Goal: Task Accomplishment & Management: Manage account settings

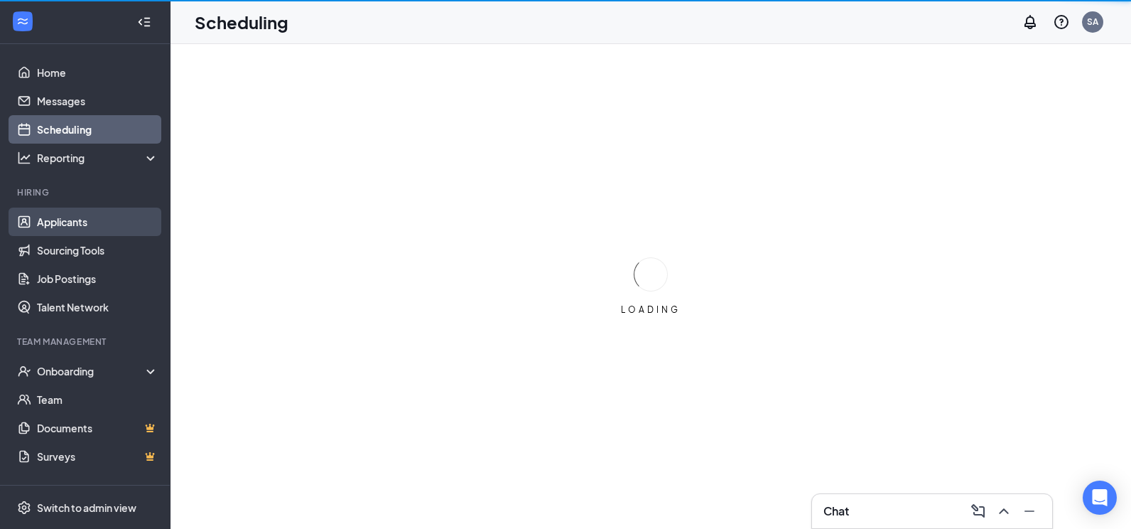
click at [91, 225] on link "Applicants" at bounding box center [98, 222] width 122 height 28
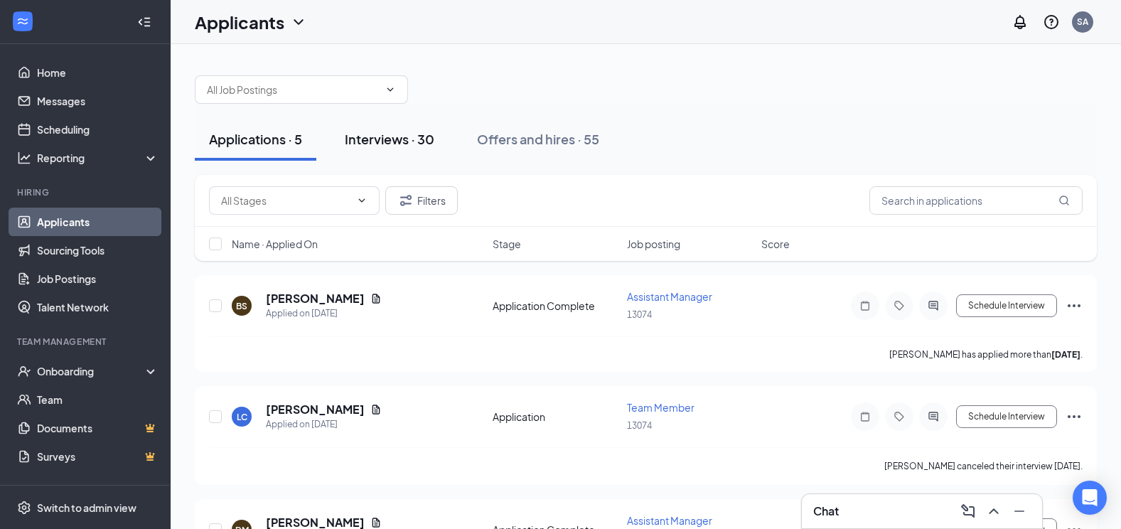
click at [374, 138] on div "Interviews · 30" at bounding box center [390, 139] width 90 height 18
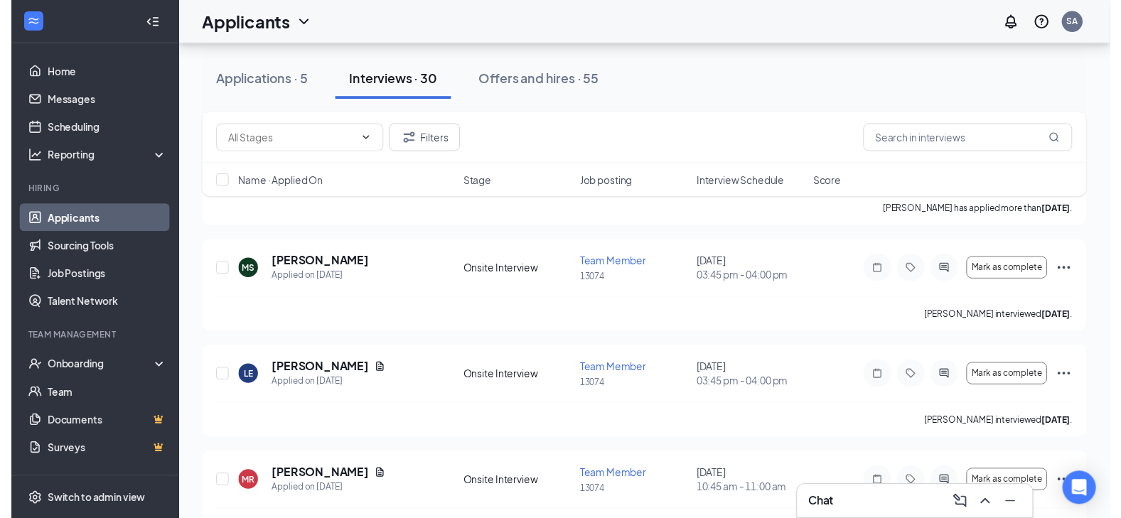
scroll to position [284, 0]
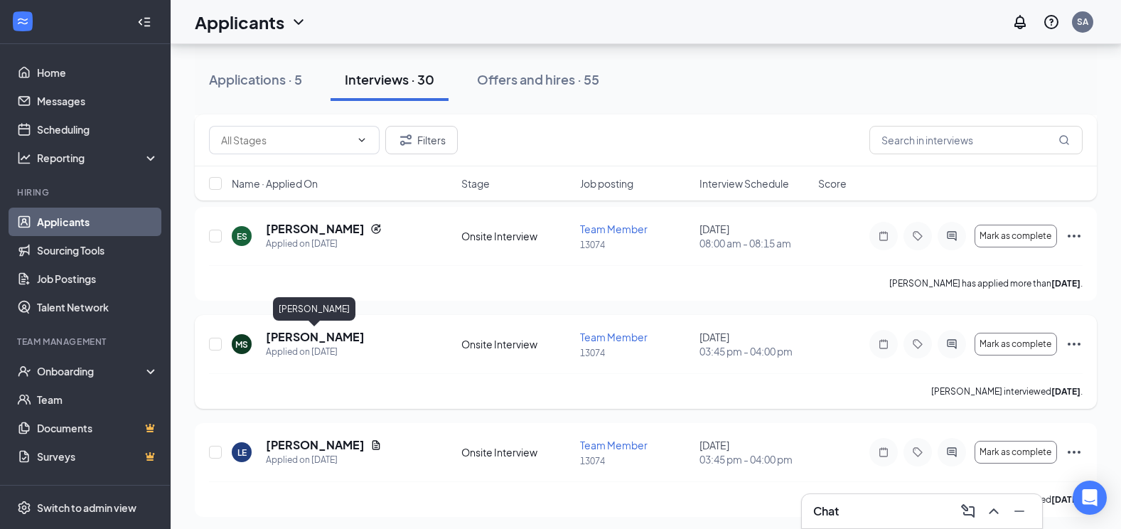
click at [342, 334] on h5 "[PERSON_NAME]" at bounding box center [315, 337] width 99 height 16
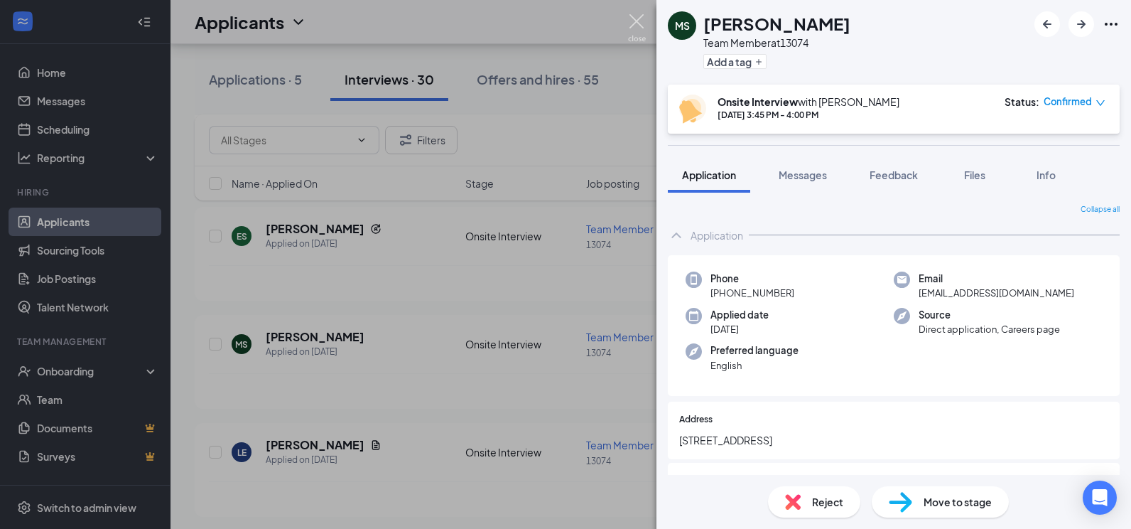
click at [634, 21] on img at bounding box center [637, 28] width 18 height 28
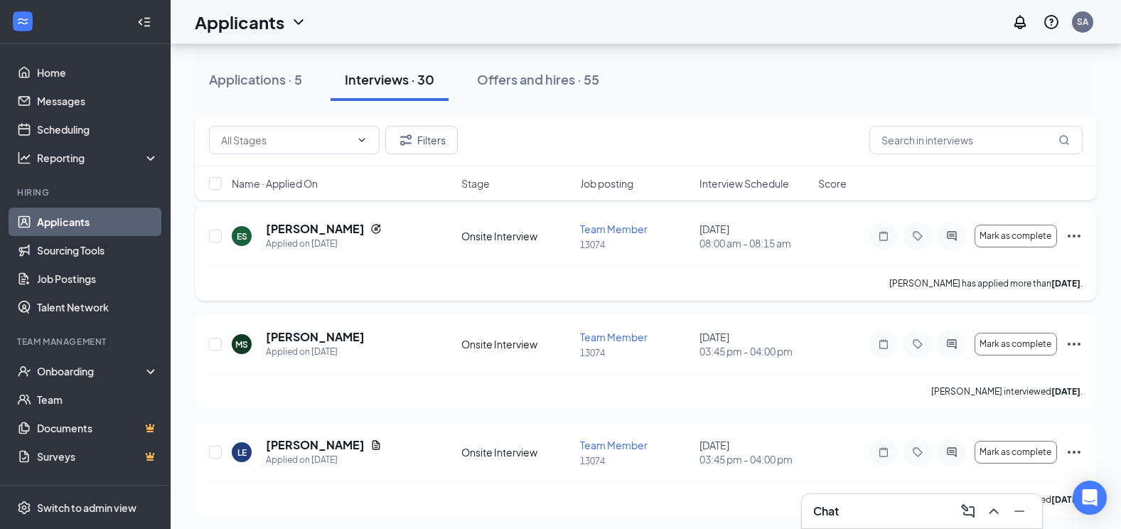
scroll to position [355, 0]
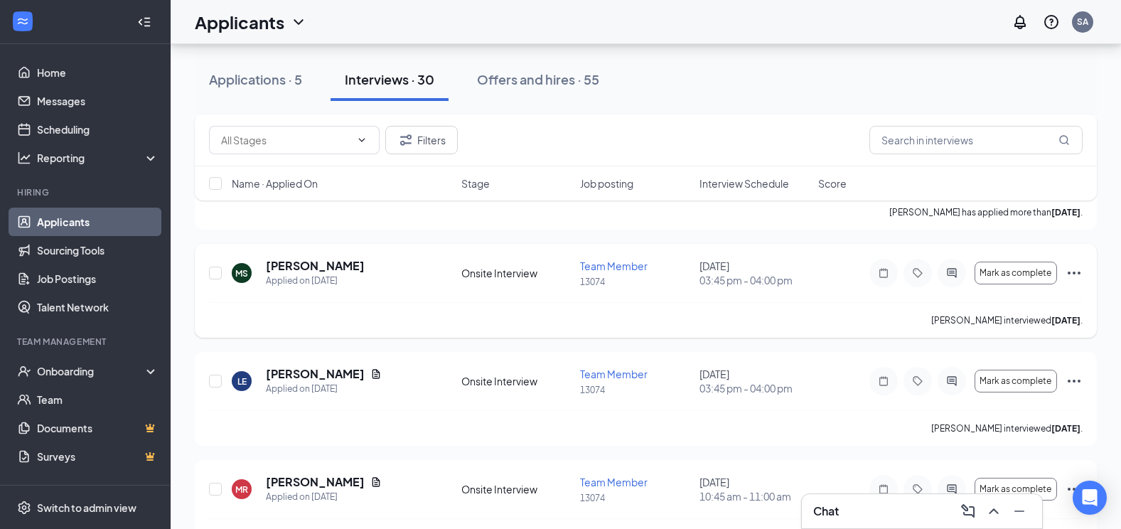
click at [1073, 269] on icon "Ellipses" at bounding box center [1073, 272] width 17 height 17
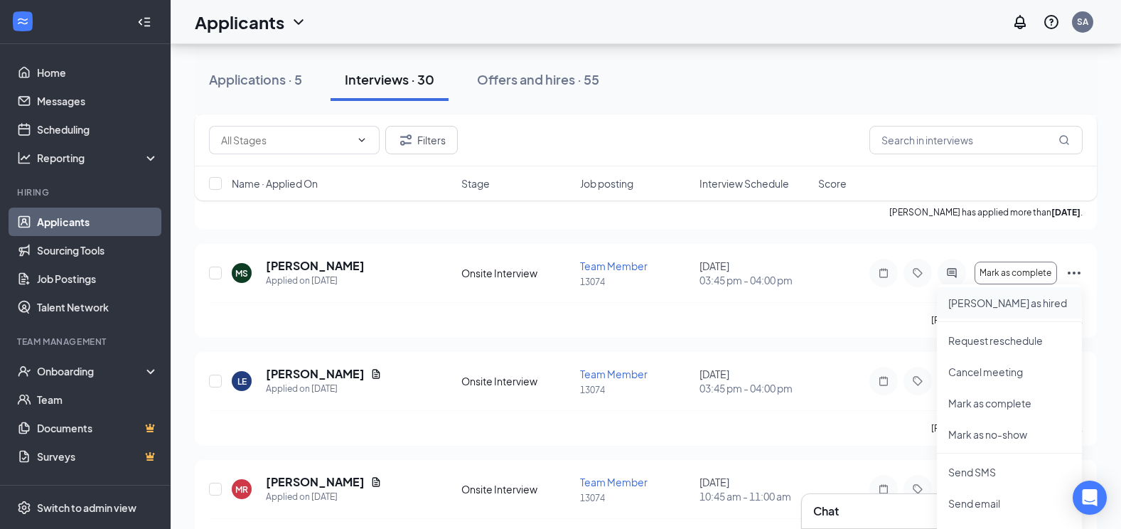
click at [1048, 307] on p "[PERSON_NAME] as hired" at bounding box center [1009, 303] width 122 height 14
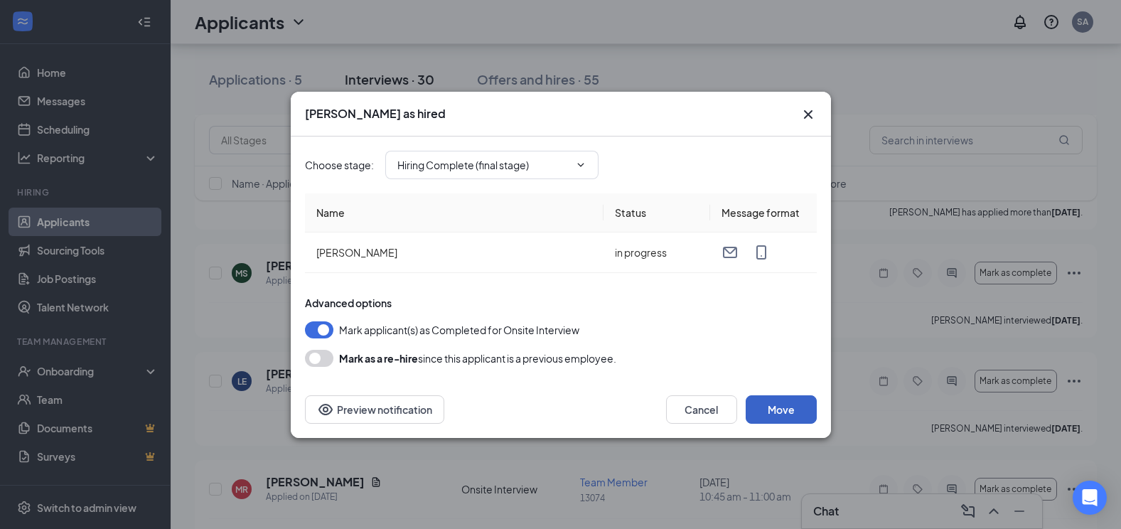
click at [781, 410] on button "Move" at bounding box center [780, 409] width 71 height 28
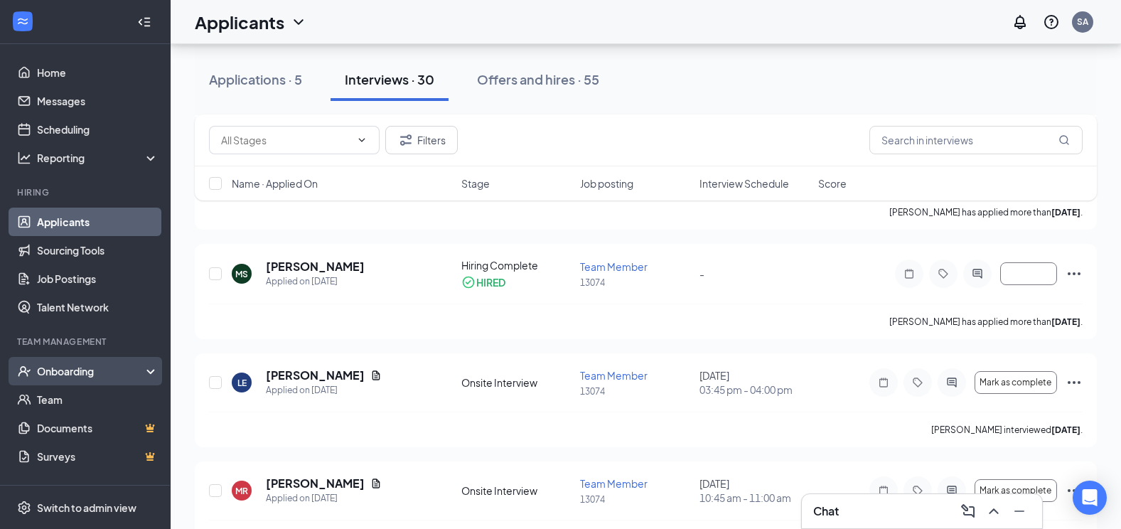
click at [99, 366] on div "Onboarding" at bounding box center [91, 371] width 109 height 14
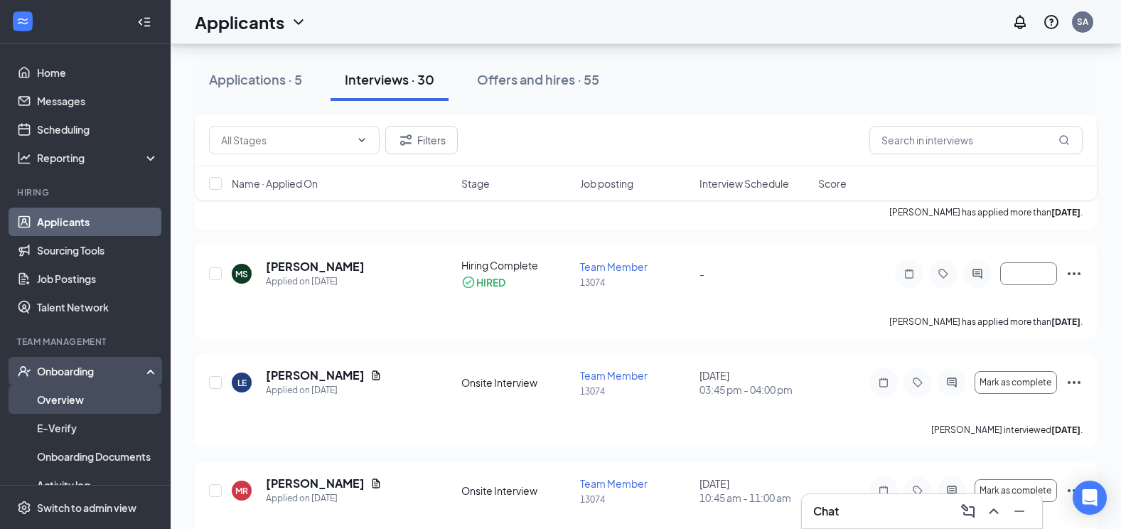
click at [92, 399] on link "Overview" at bounding box center [98, 399] width 122 height 28
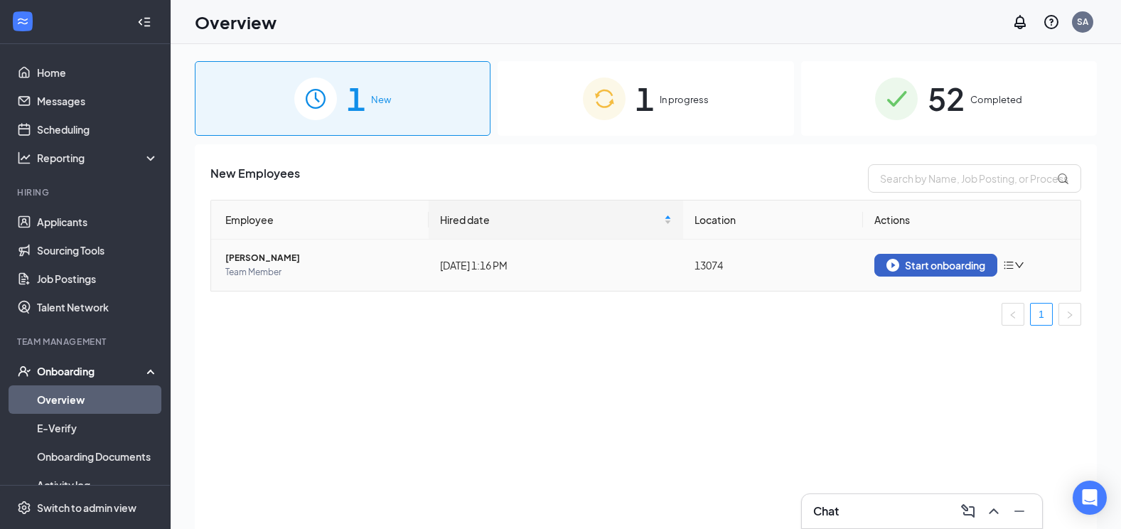
click at [916, 271] on div "Start onboarding" at bounding box center [935, 265] width 99 height 13
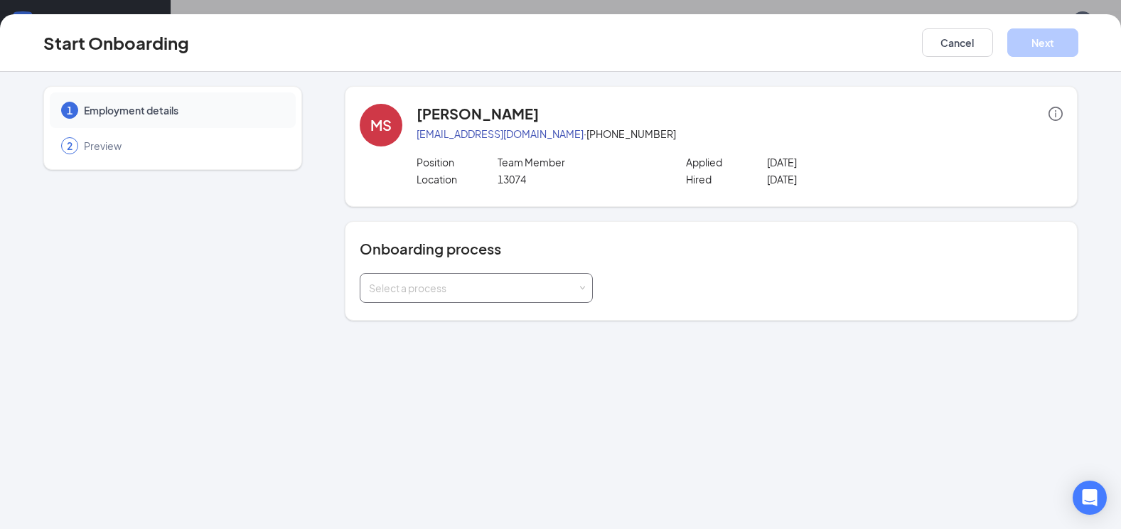
click at [588, 288] on div "Select a process" at bounding box center [476, 288] width 233 height 30
click at [541, 340] on li "[US_STATE] Address Onboarding" at bounding box center [476, 344] width 233 height 26
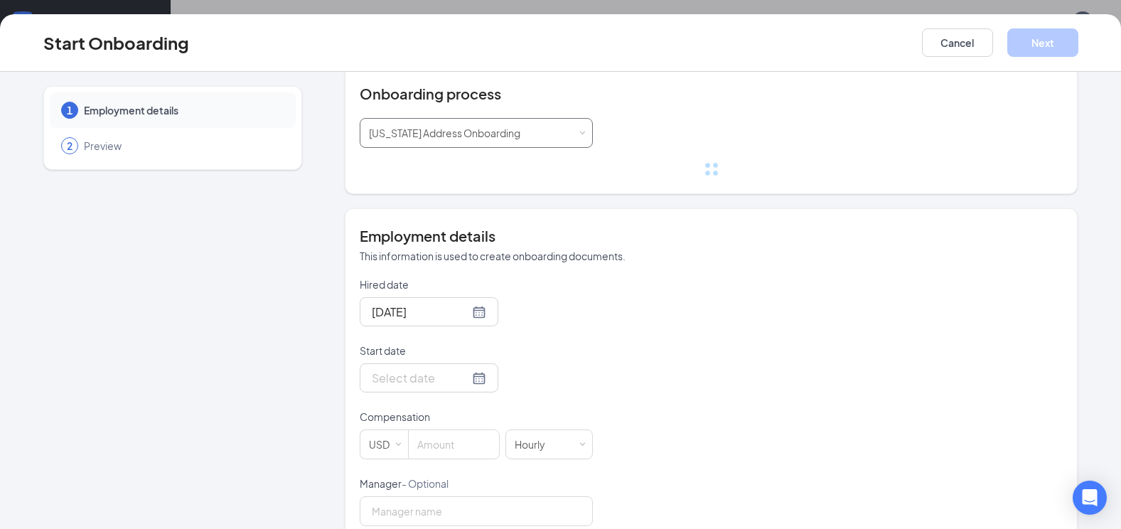
scroll to position [213, 0]
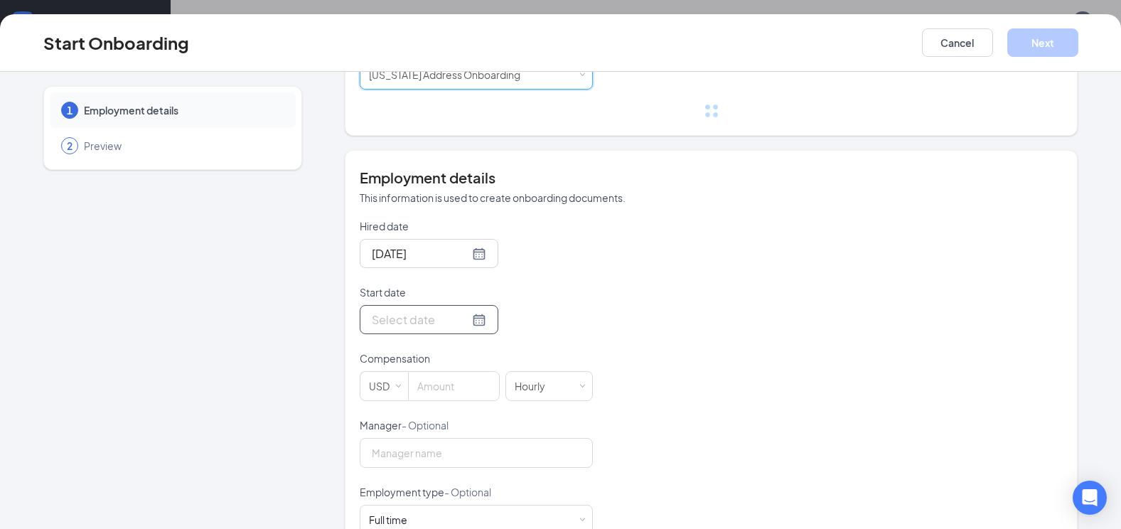
click at [463, 318] on div at bounding box center [429, 320] width 114 height 18
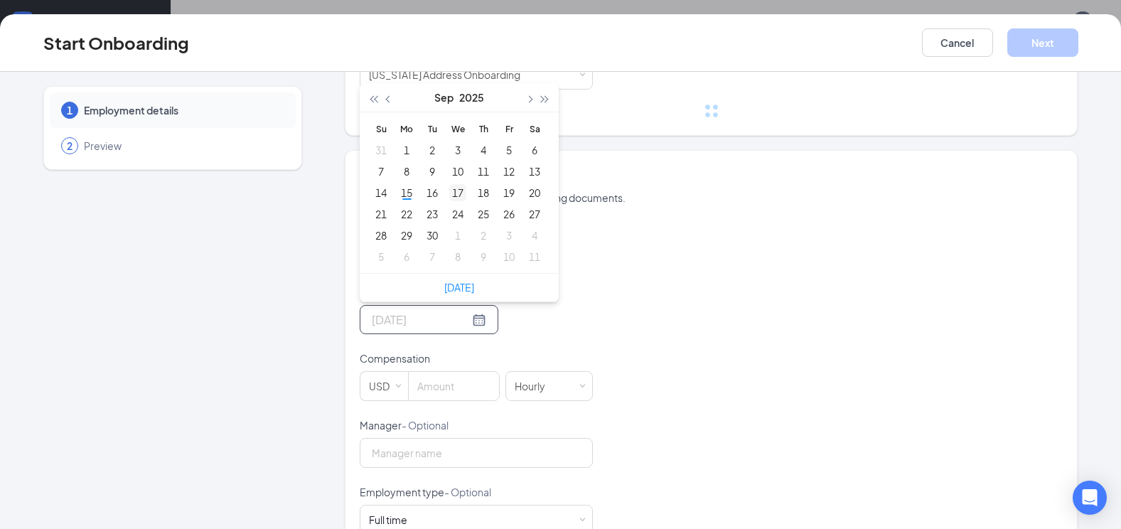
type input "[DATE]"
click at [451, 191] on div "17" at bounding box center [457, 192] width 17 height 17
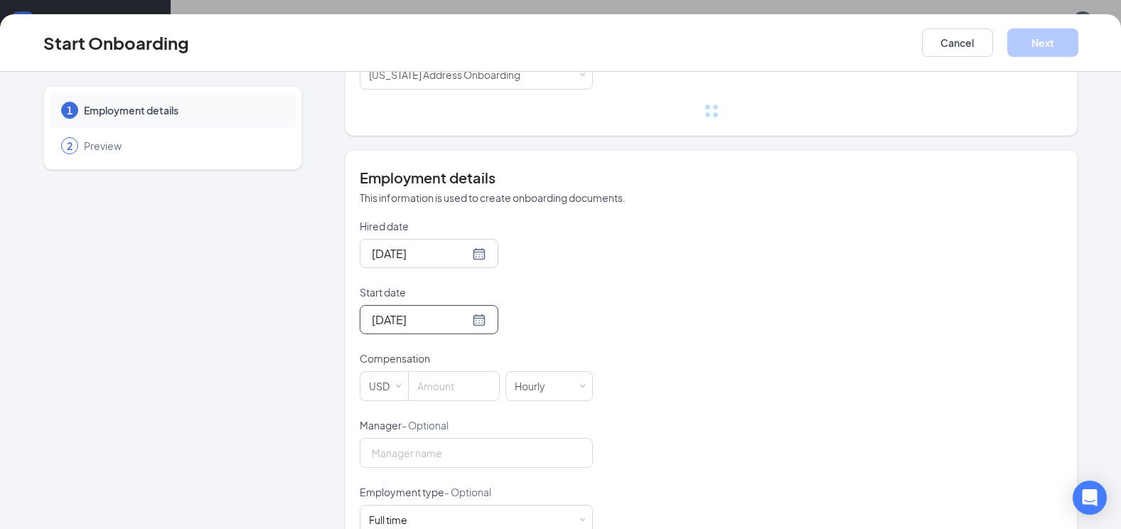
scroll to position [284, 0]
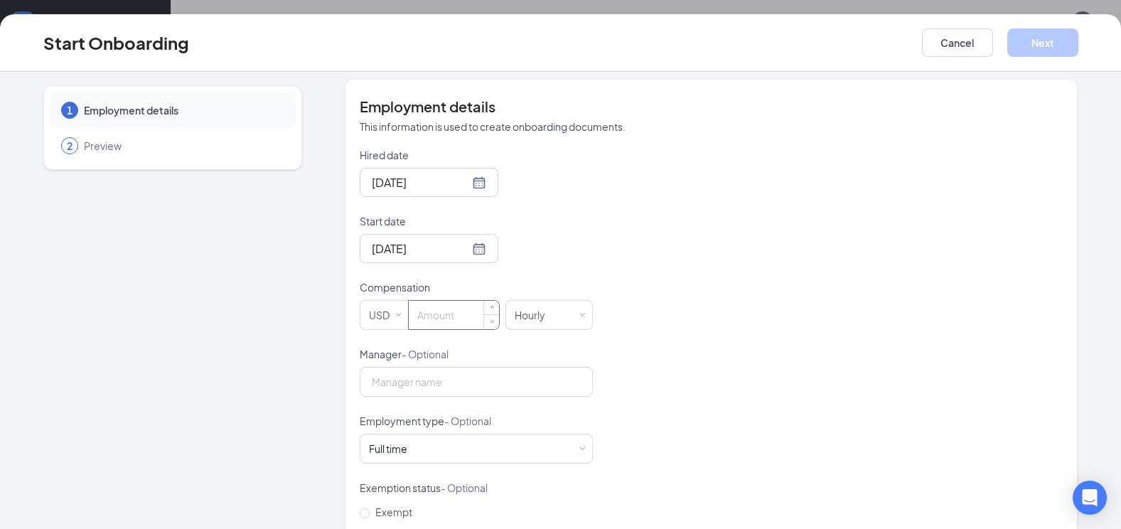
click at [469, 318] on input at bounding box center [454, 315] width 90 height 28
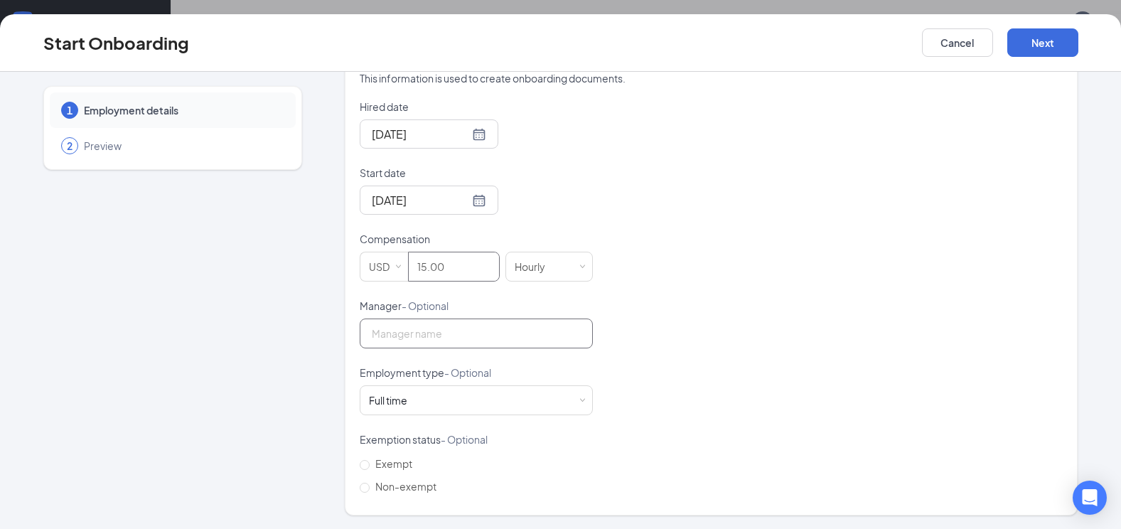
scroll to position [333, 0]
type input "15"
click at [466, 335] on input "Manager - Optional" at bounding box center [476, 333] width 233 height 30
type input "[PERSON_NAME]"
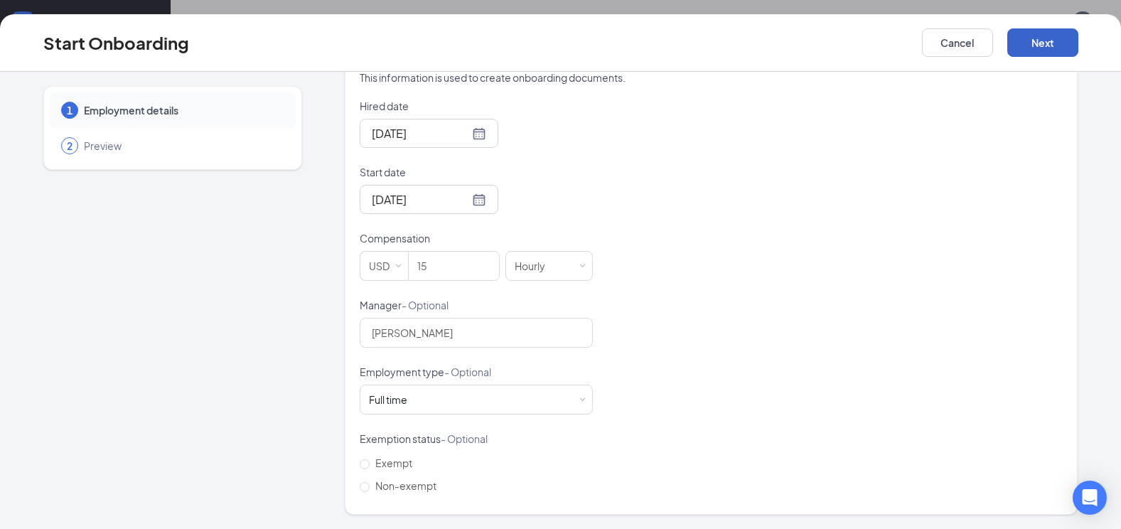
click at [1053, 49] on button "Next" at bounding box center [1042, 42] width 71 height 28
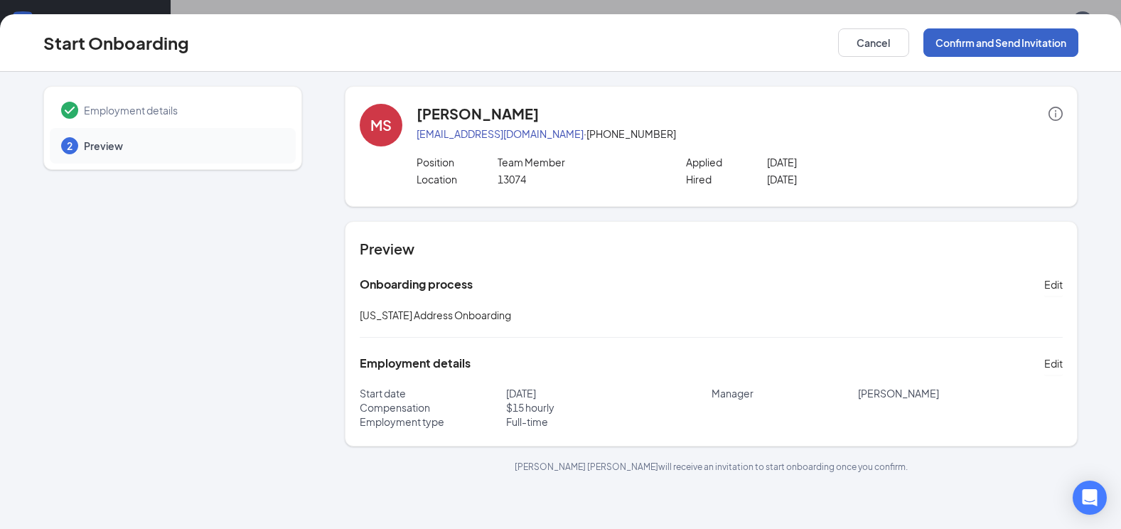
click at [994, 48] on button "Confirm and Send Invitation" at bounding box center [1000, 42] width 155 height 28
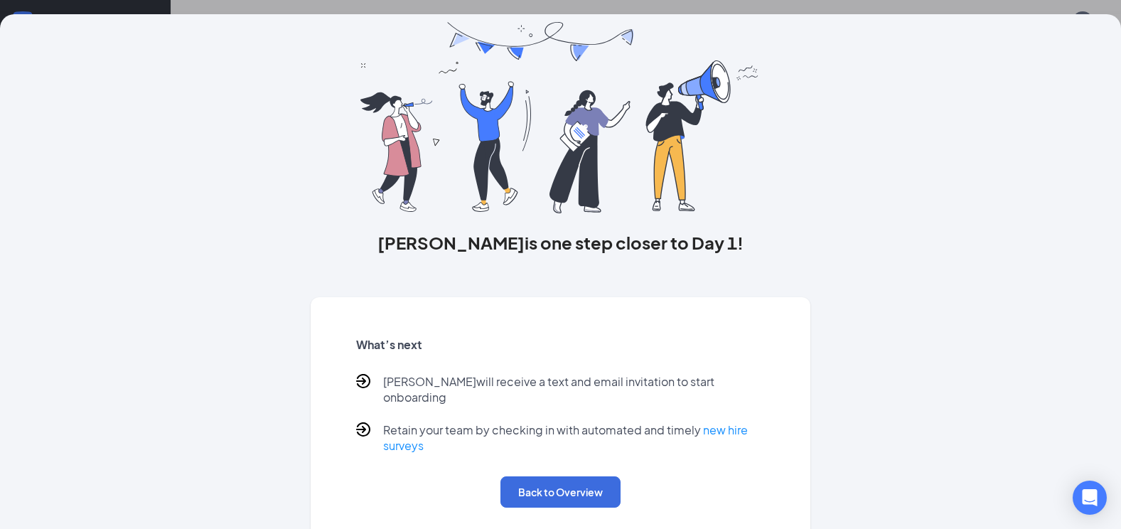
scroll to position [54, 0]
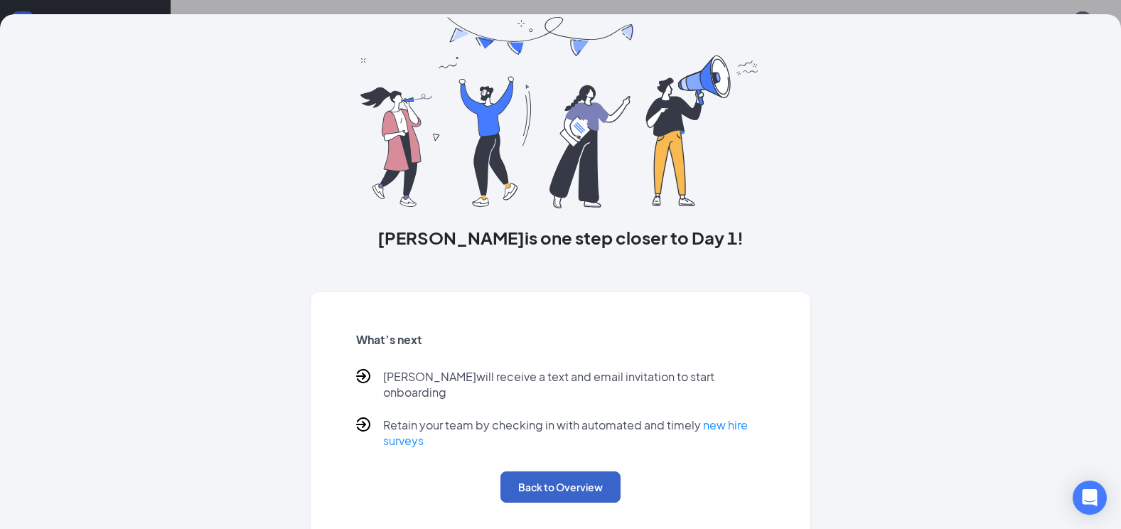
click at [528, 475] on button "Back to Overview" at bounding box center [560, 486] width 120 height 31
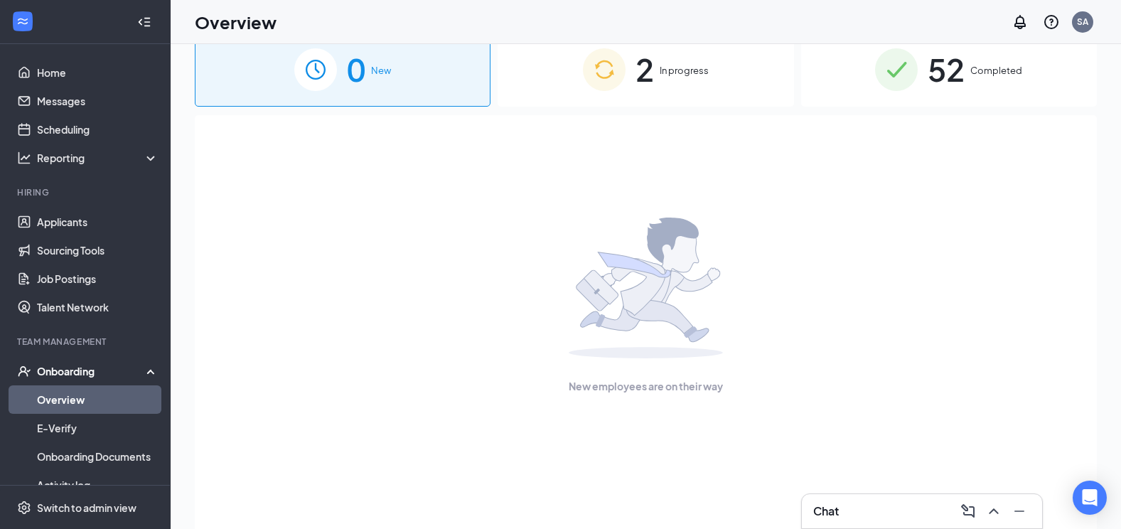
scroll to position [0, 0]
